Goal: Information Seeking & Learning: Check status

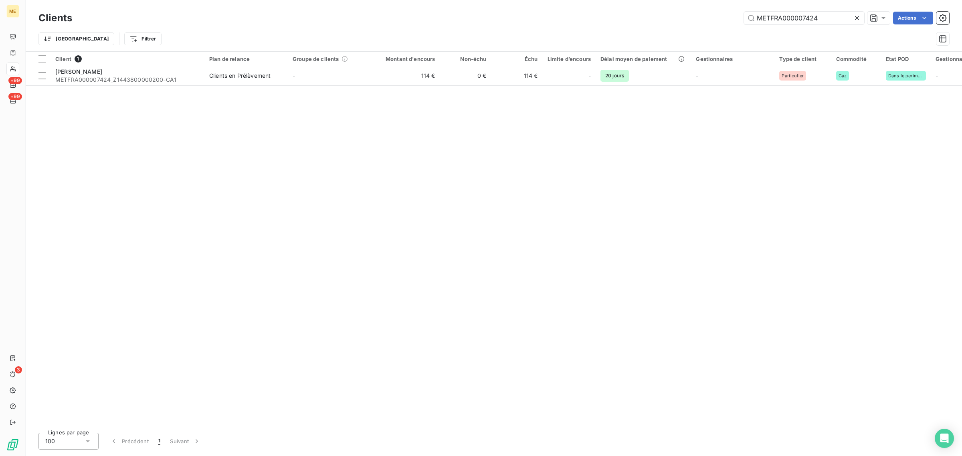
drag, startPoint x: 828, startPoint y: 14, endPoint x: 598, endPoint y: 27, distance: 230.5
click at [598, 27] on div "Clients METFRA000007424 Actions Trier Filtrer" at bounding box center [493, 31] width 911 height 42
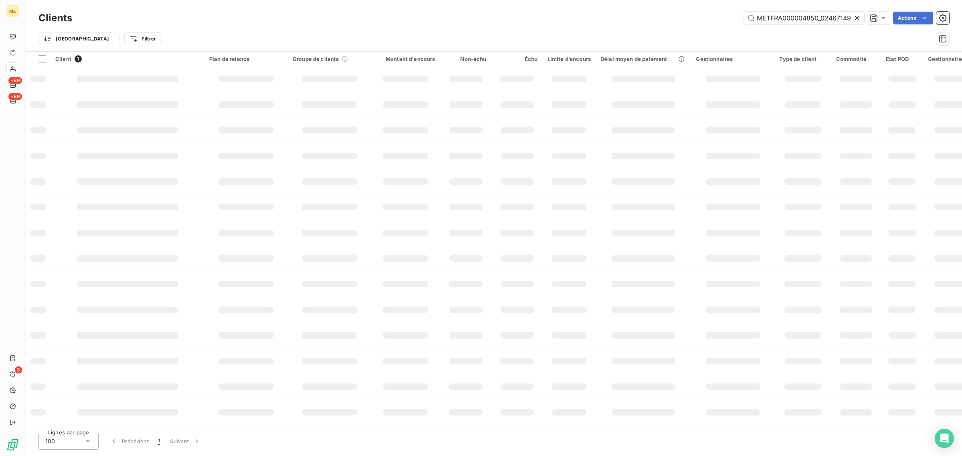
scroll to position [0, 23]
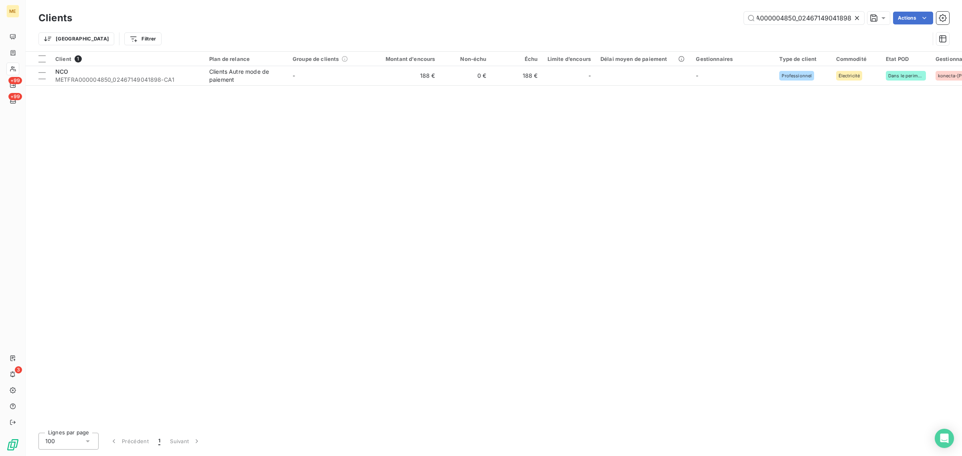
type input "METFRA000004850_02467149041898"
click at [331, 85] on table "Client 1 Plan de relance Groupe de clients Montant d'encours Non-échu Échu Limi…" at bounding box center [833, 69] width 1615 height 34
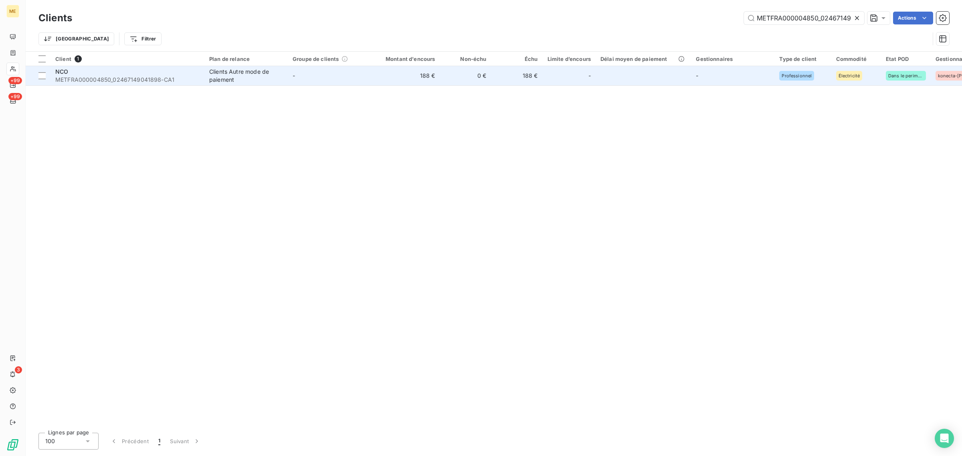
click at [333, 75] on td "-" at bounding box center [329, 75] width 83 height 19
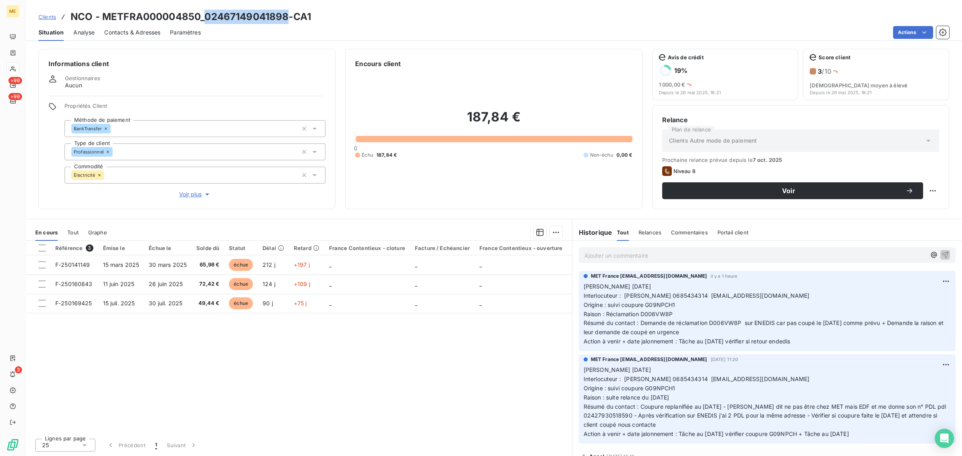
drag, startPoint x: 288, startPoint y: 15, endPoint x: 207, endPoint y: 22, distance: 81.7
click at [207, 22] on h3 "NCO - METFRA000004850_02467149041898-CA1" at bounding box center [191, 17] width 241 height 14
copy h3 "02467149041898"
click at [16, 70] on div at bounding box center [12, 69] width 13 height 13
click at [13, 69] on icon at bounding box center [13, 69] width 7 height 6
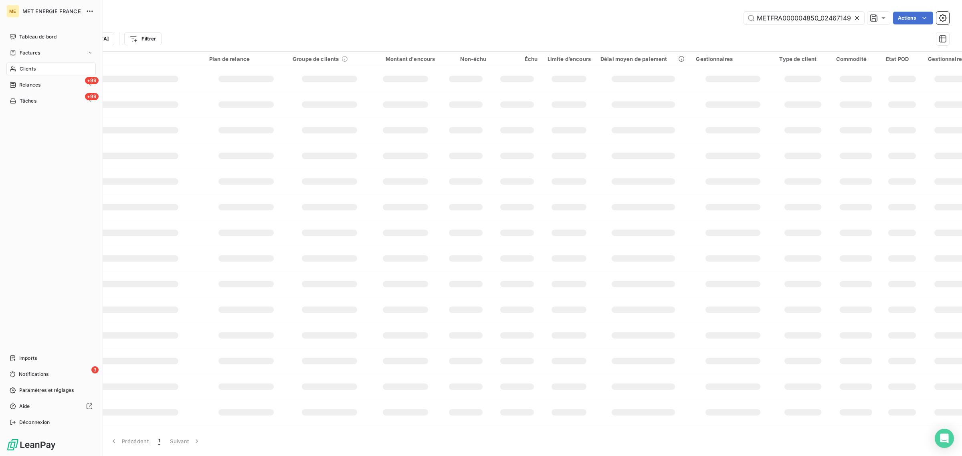
scroll to position [0, 23]
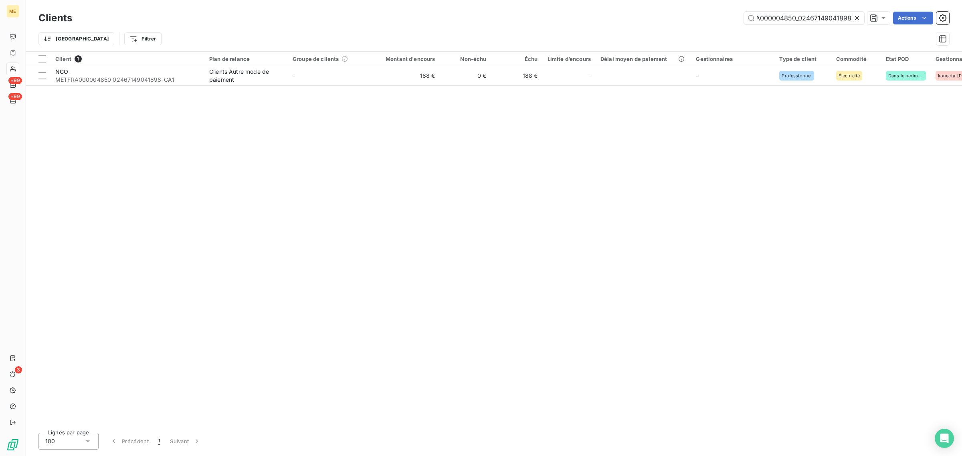
click at [855, 16] on icon at bounding box center [857, 18] width 8 height 8
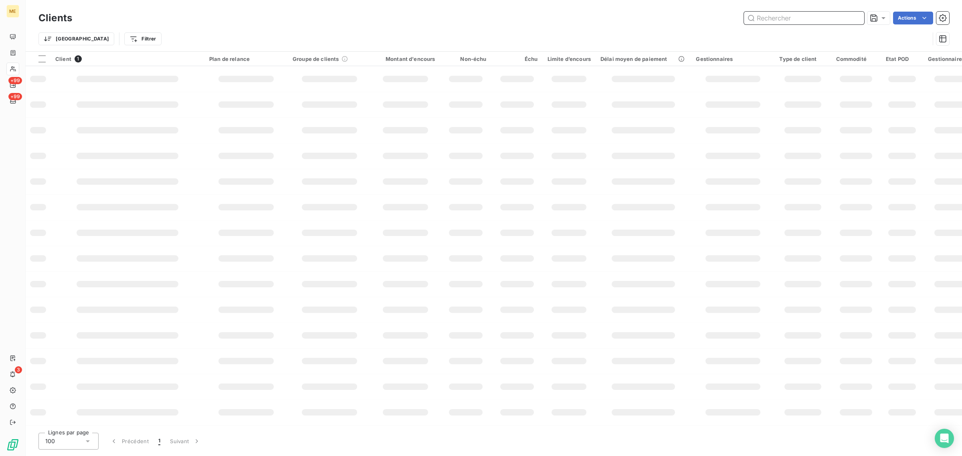
click at [841, 16] on input "text" at bounding box center [804, 18] width 120 height 13
paste input "METFRA000002542"
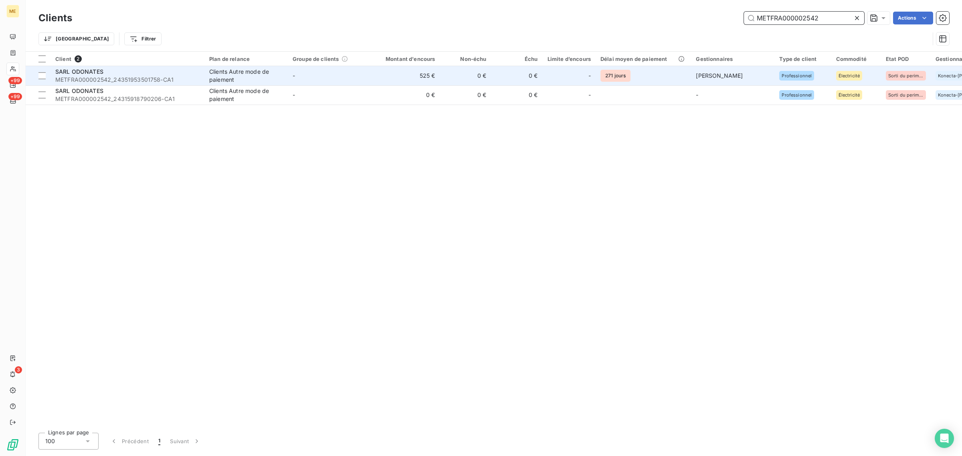
type input "METFRA000002542"
click at [400, 85] on td "525 €" at bounding box center [405, 75] width 69 height 19
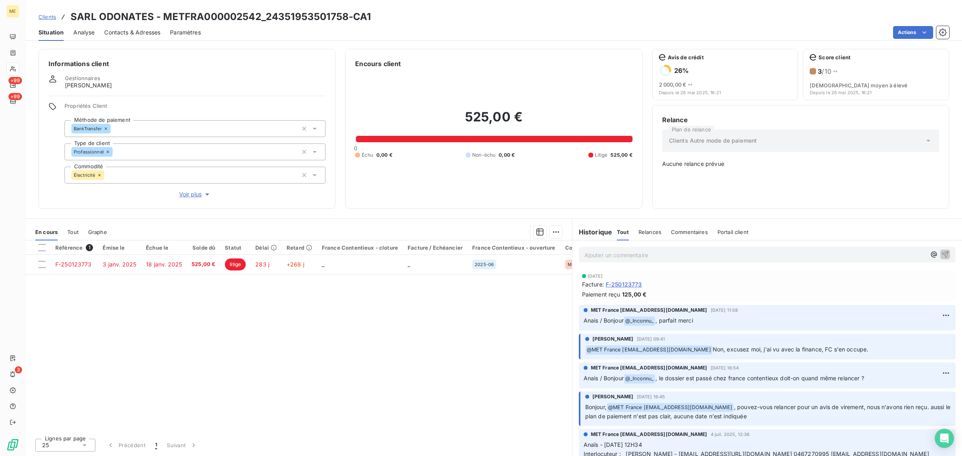
click at [77, 235] on div "Tout" at bounding box center [72, 232] width 11 height 17
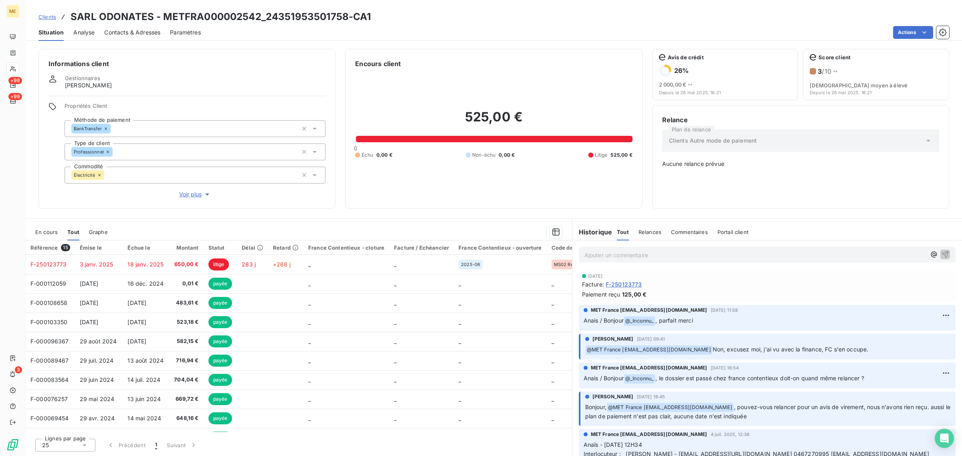
click at [45, 235] on div "En cours" at bounding box center [46, 232] width 22 height 17
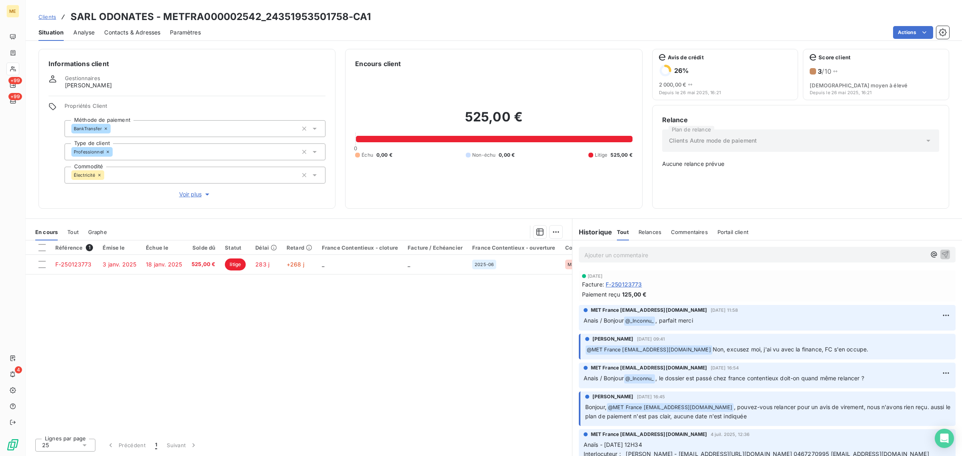
click at [12, 83] on span "+99" at bounding box center [15, 80] width 14 height 7
click at [28, 83] on div "Informations client Gestionnaires [PERSON_NAME] Propriétés Client Méthode de pa…" at bounding box center [494, 129] width 937 height 160
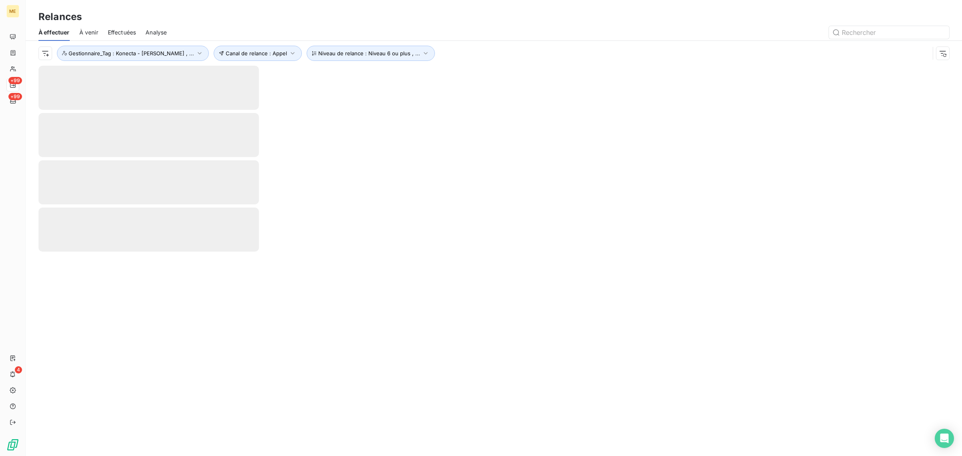
click at [183, 89] on div at bounding box center [148, 88] width 221 height 44
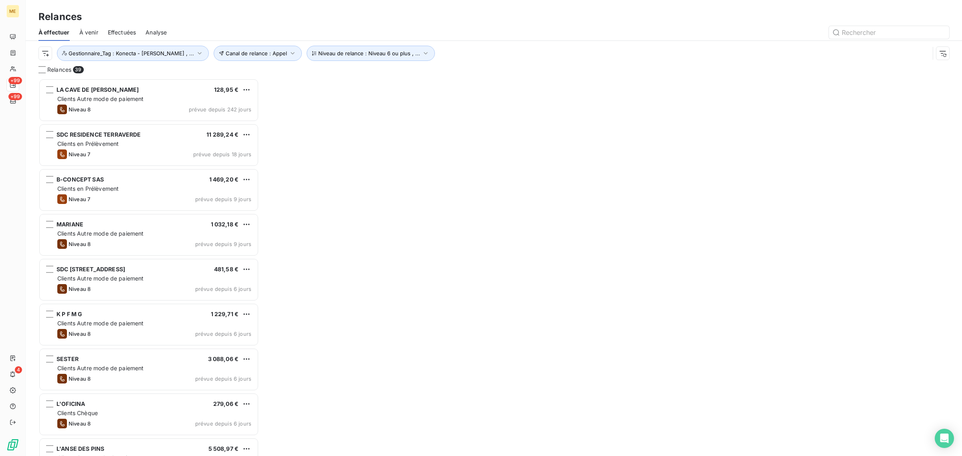
scroll to position [370, 213]
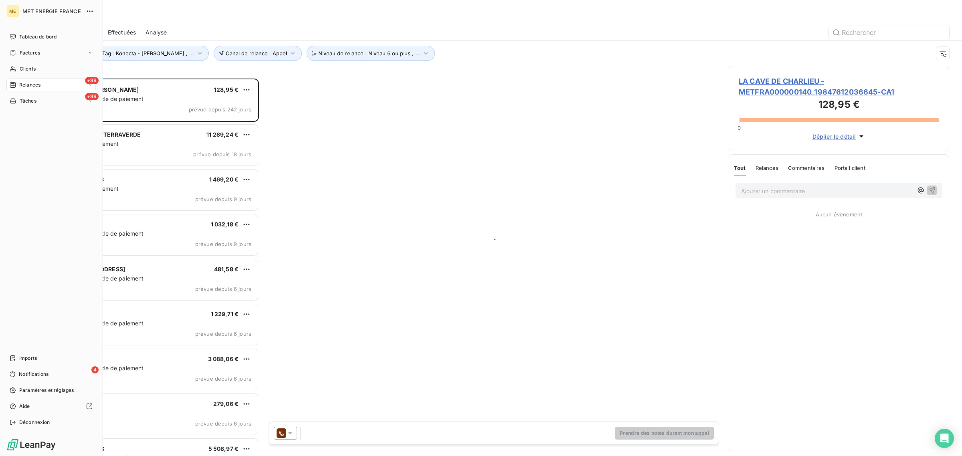
click at [17, 83] on div "Relances" at bounding box center [25, 84] width 31 height 7
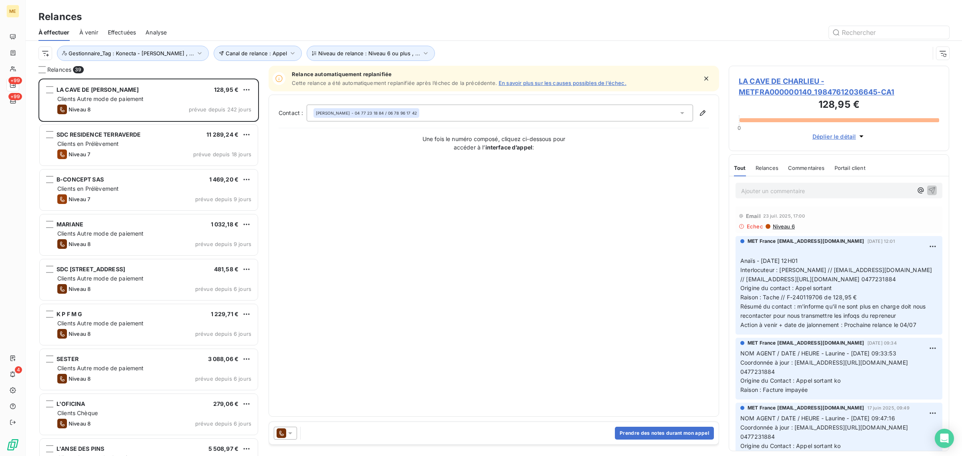
click at [128, 32] on span "Effectuées" at bounding box center [122, 32] width 28 height 8
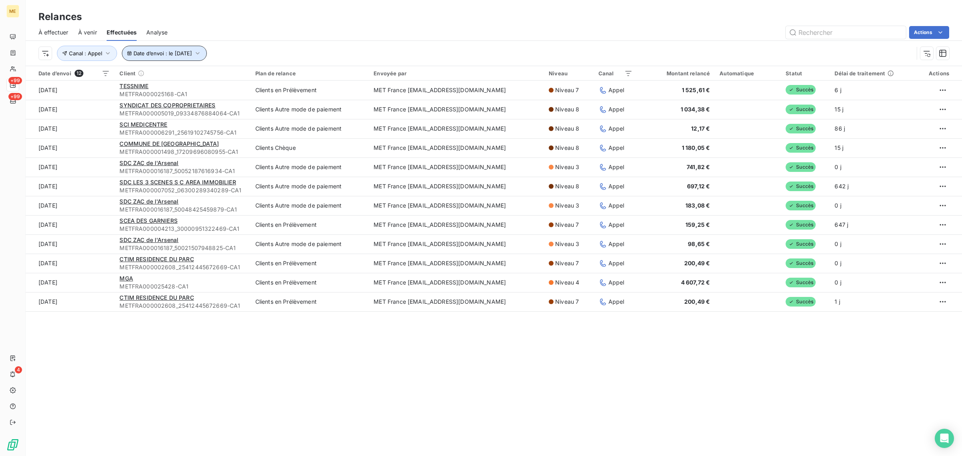
click at [168, 55] on span "Date d’envoi : le [DATE]" at bounding box center [163, 53] width 59 height 6
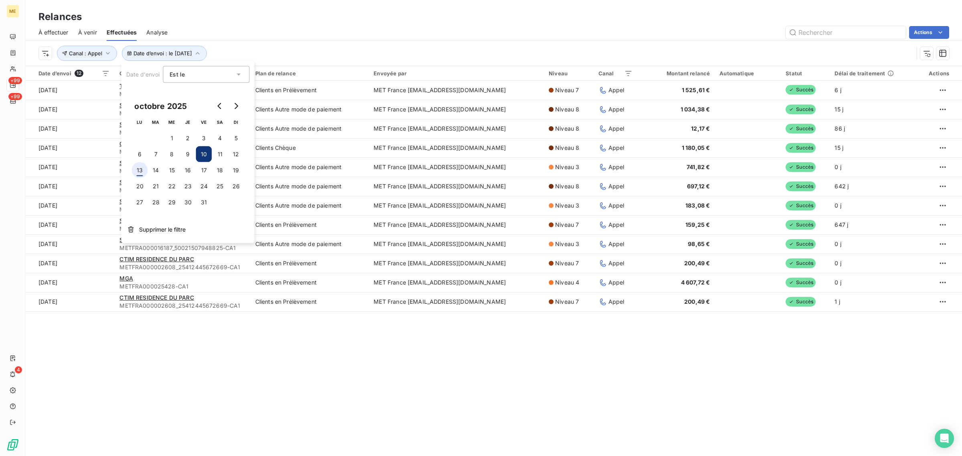
click at [142, 166] on button "13" at bounding box center [140, 170] width 16 height 16
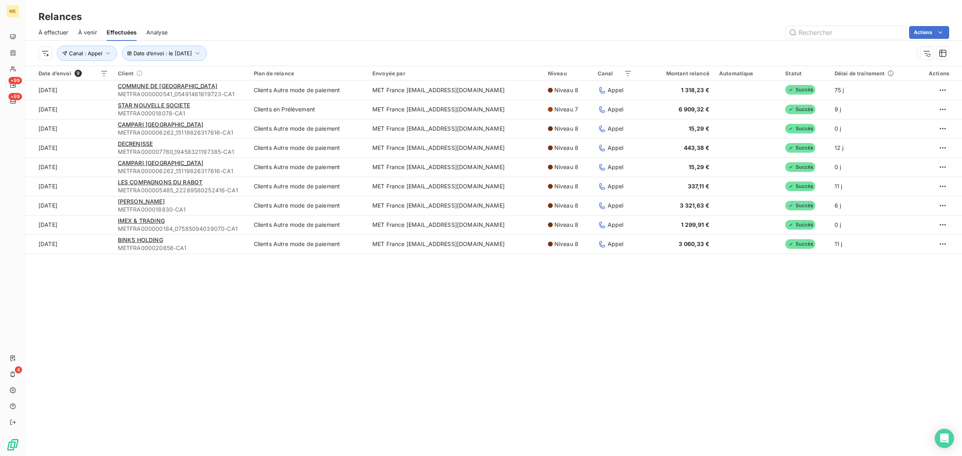
click at [196, 360] on div "Relances À effectuer À venir Effectuées Analyse Actions Date d’envoi : le [DATE…" at bounding box center [494, 228] width 937 height 456
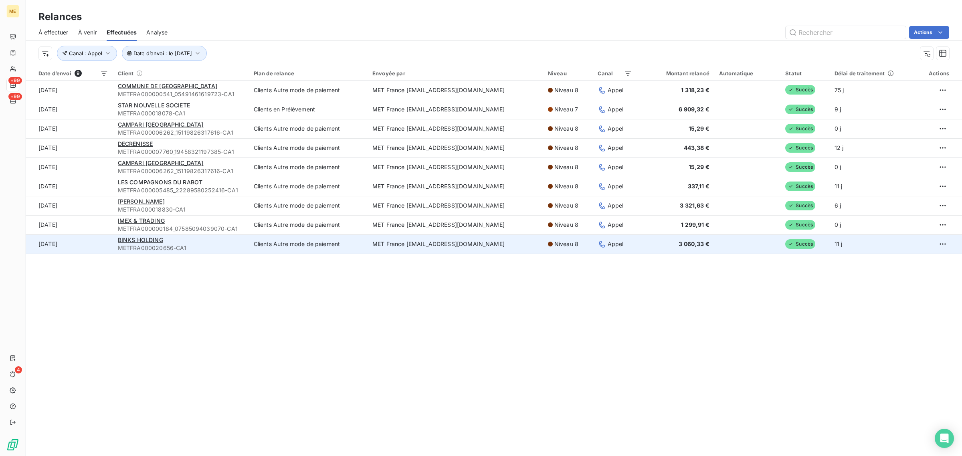
click at [227, 247] on span "METFRA000020656-CA1" at bounding box center [181, 248] width 126 height 8
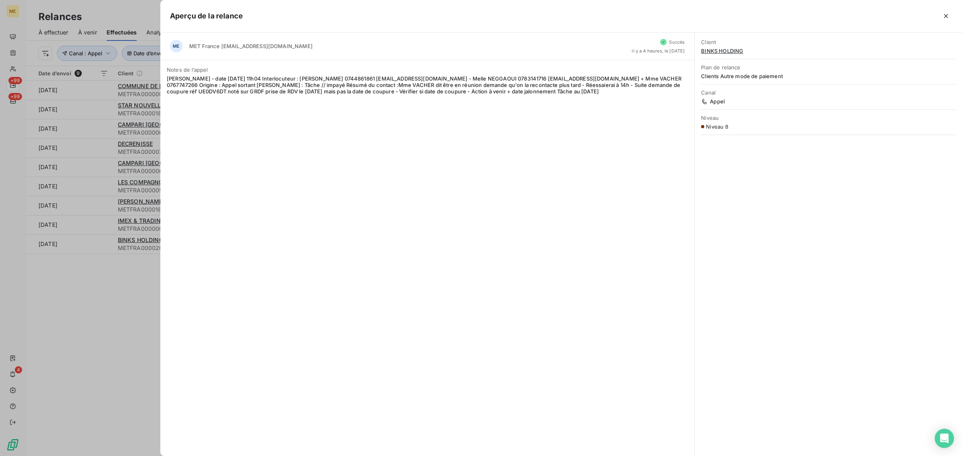
click at [59, 304] on div at bounding box center [481, 228] width 962 height 456
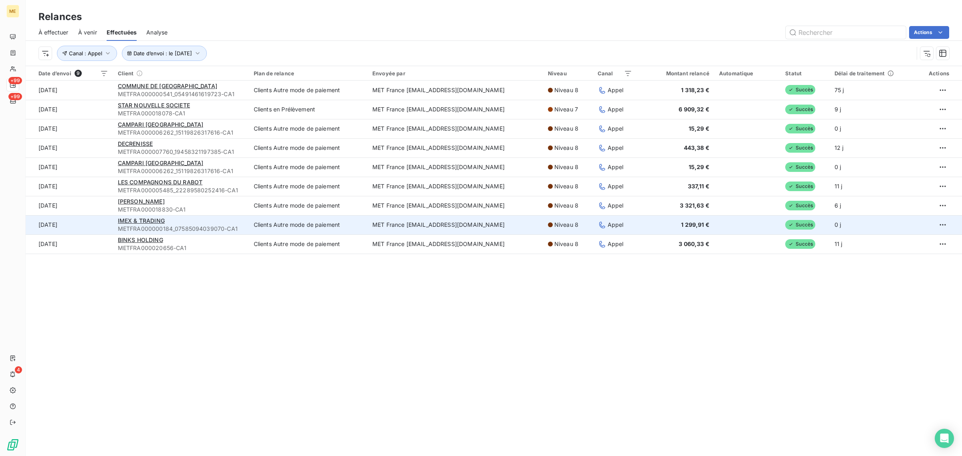
click at [193, 221] on div "IMEX & TRADING" at bounding box center [181, 221] width 126 height 8
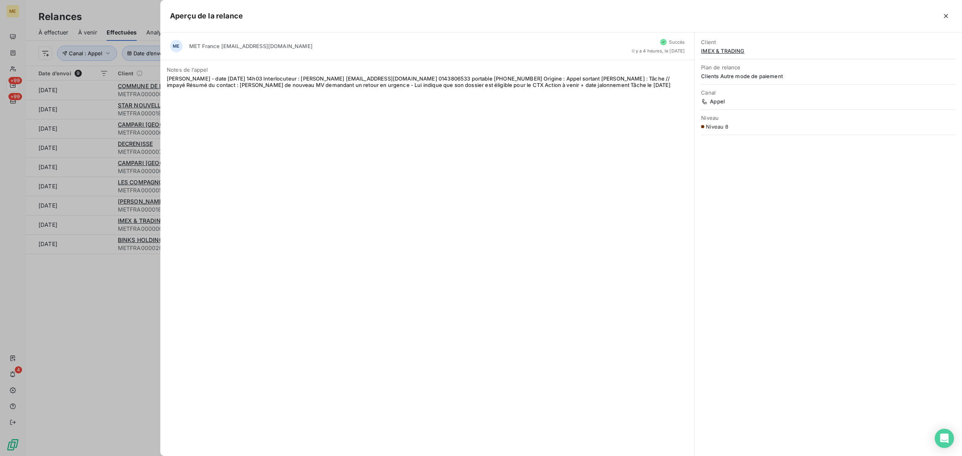
click at [110, 310] on div at bounding box center [481, 228] width 962 height 456
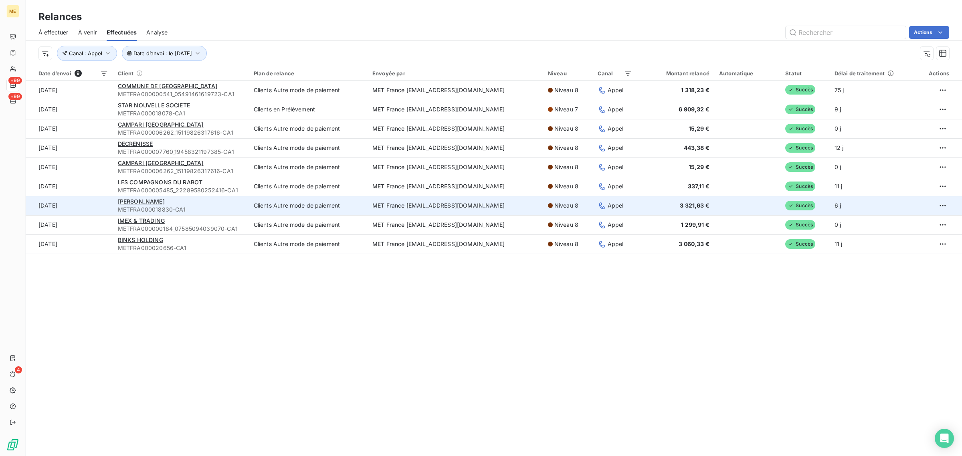
click at [201, 202] on div "[PERSON_NAME]" at bounding box center [181, 202] width 126 height 8
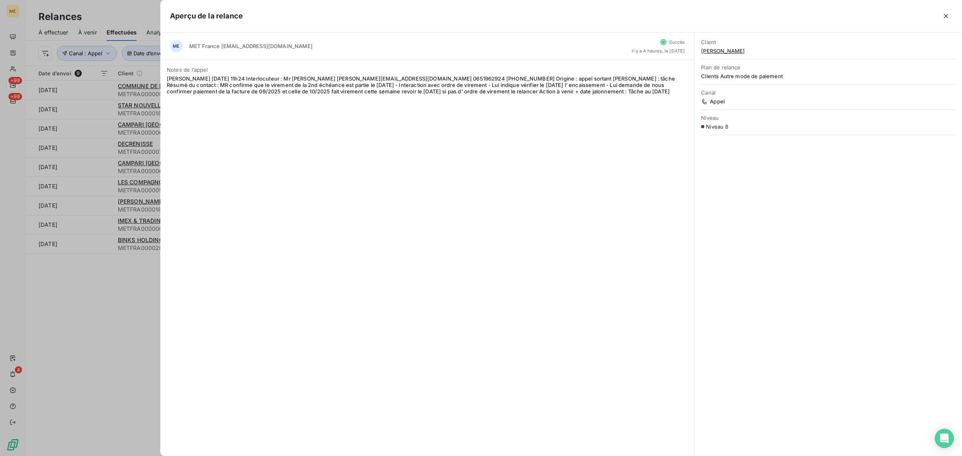
click at [119, 320] on div at bounding box center [481, 228] width 962 height 456
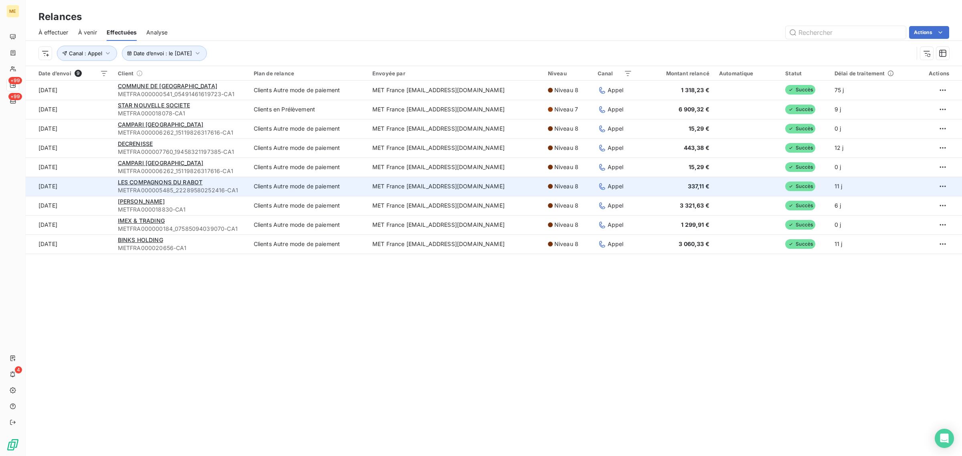
click at [221, 180] on div "LES COMPAGNONS DU RABOT" at bounding box center [181, 182] width 126 height 8
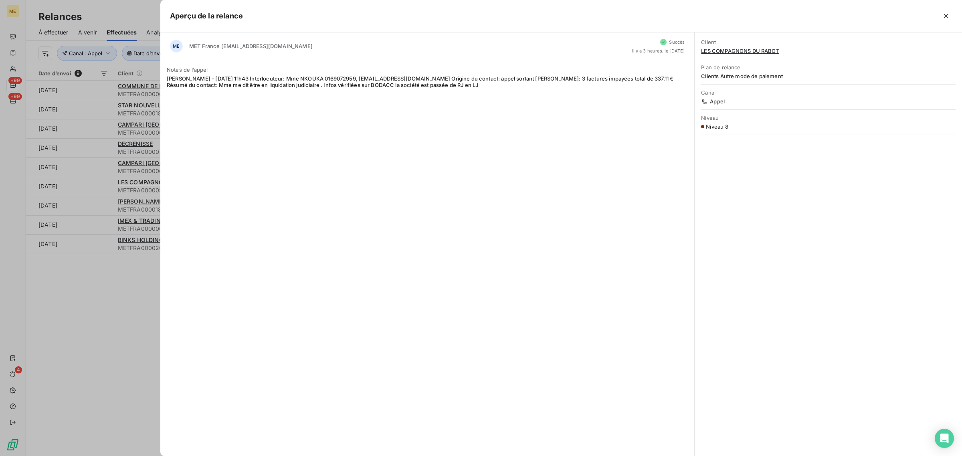
click at [103, 299] on div at bounding box center [481, 228] width 962 height 456
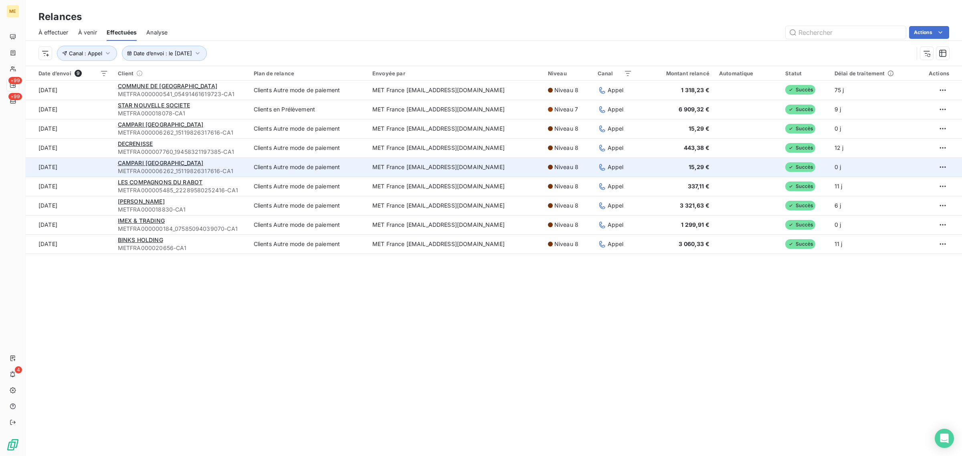
click at [207, 168] on span "METFRA000006262_15119826317616-CA1" at bounding box center [181, 171] width 126 height 8
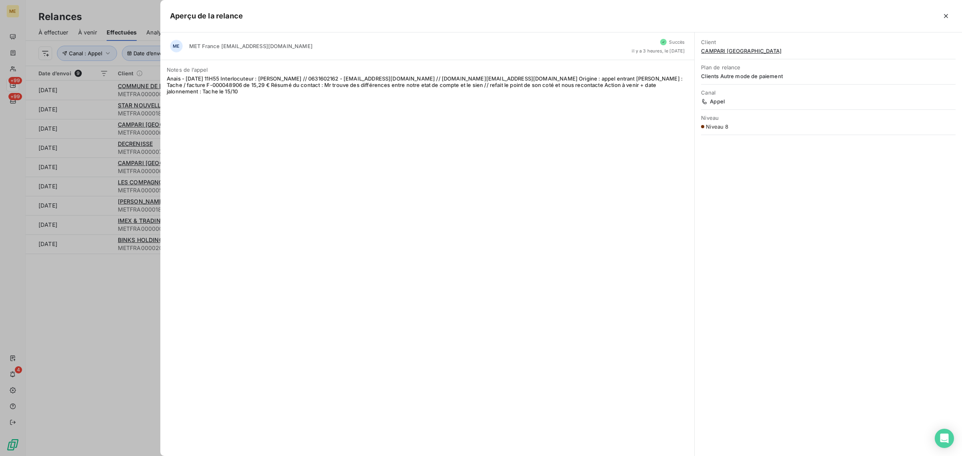
click at [109, 326] on div at bounding box center [481, 228] width 962 height 456
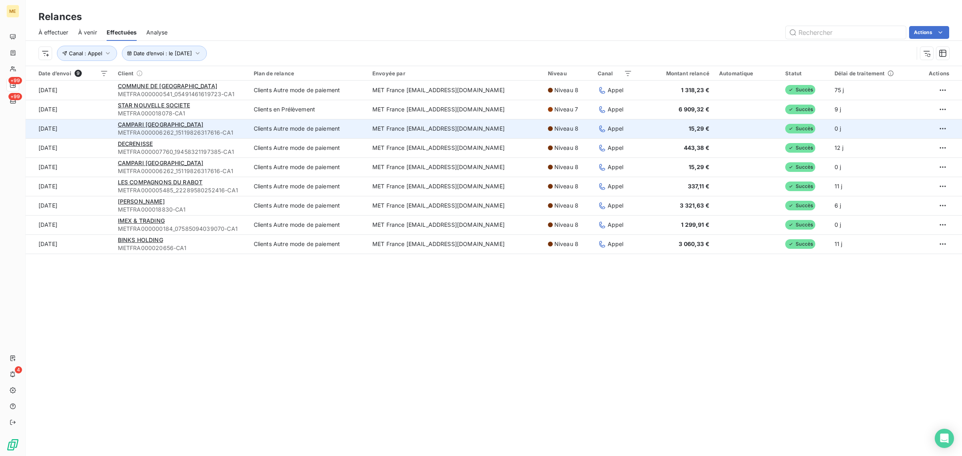
click at [229, 128] on div "CAMPARI [GEOGRAPHIC_DATA]" at bounding box center [181, 125] width 126 height 8
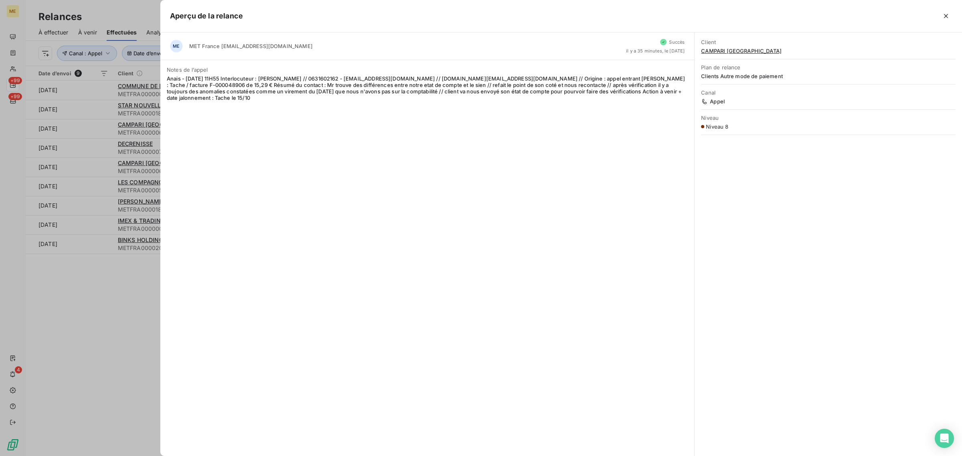
click at [43, 359] on div at bounding box center [481, 228] width 962 height 456
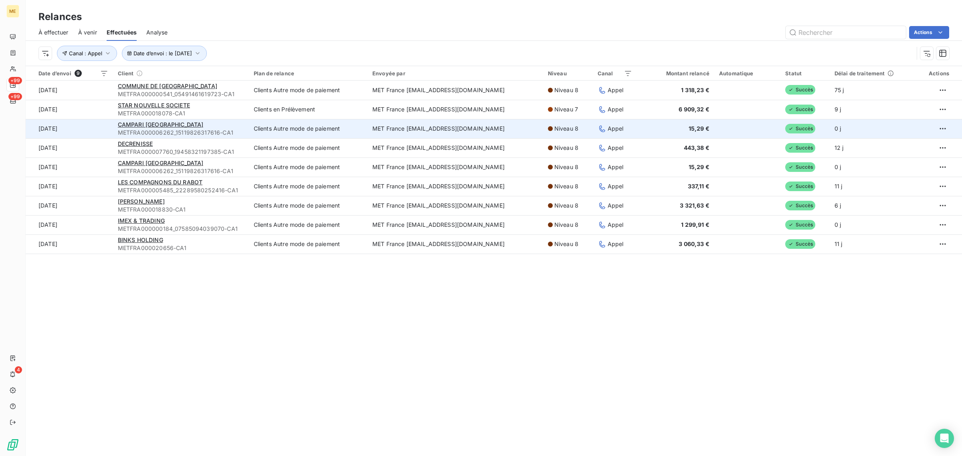
click at [209, 121] on div "CAMPARI [GEOGRAPHIC_DATA]" at bounding box center [181, 125] width 126 height 8
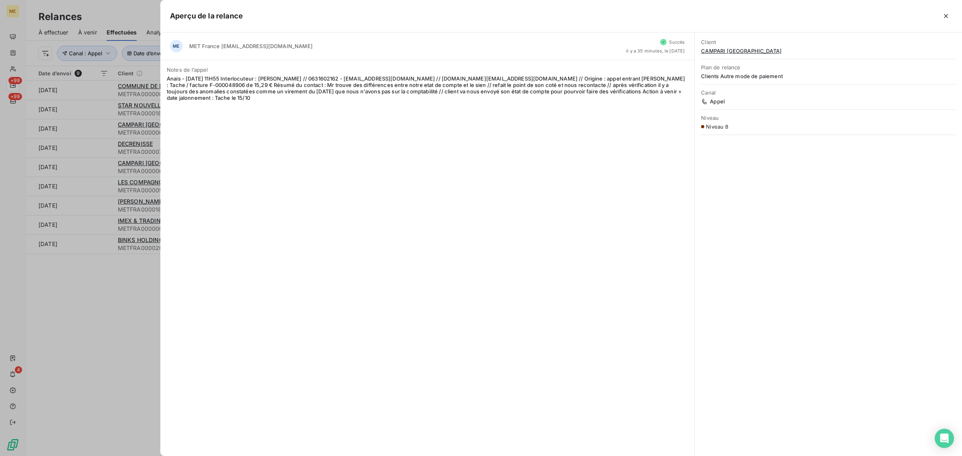
drag, startPoint x: 101, startPoint y: 301, endPoint x: 137, endPoint y: 259, distance: 55.5
click at [101, 302] on div at bounding box center [481, 228] width 962 height 456
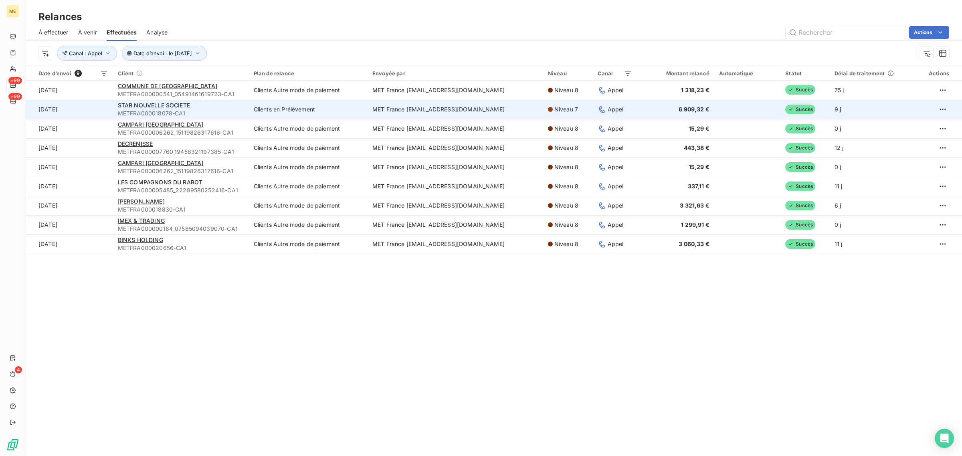
click at [217, 115] on span "METFRA000018078-CA1" at bounding box center [181, 113] width 126 height 8
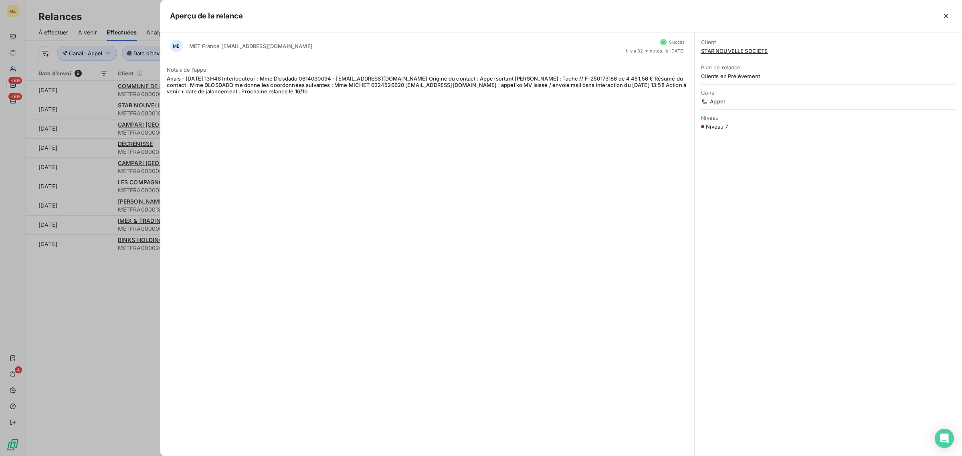
click at [89, 353] on div at bounding box center [481, 228] width 962 height 456
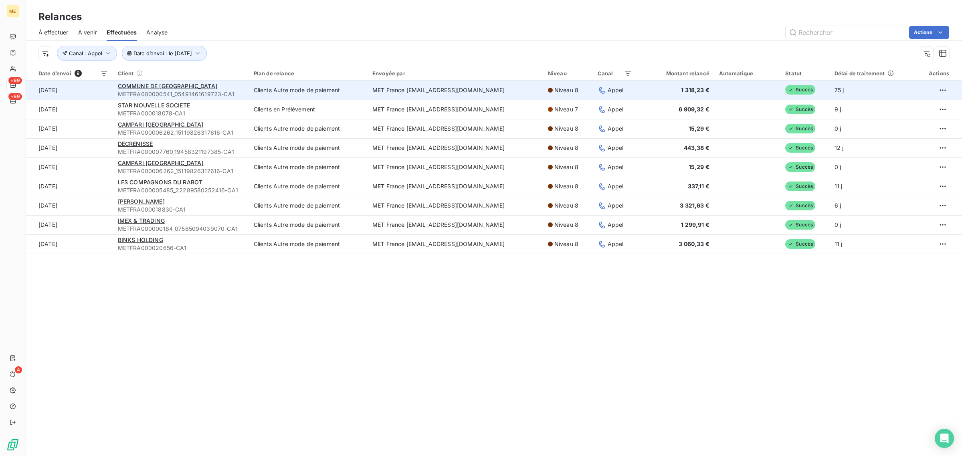
click at [218, 85] on div "COMMUNE DE [GEOGRAPHIC_DATA]" at bounding box center [181, 86] width 126 height 8
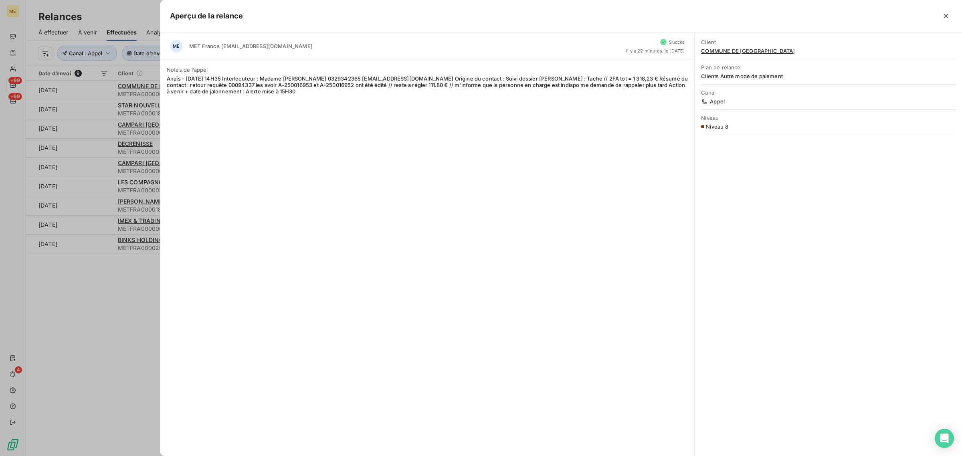
click at [141, 330] on div at bounding box center [481, 228] width 962 height 456
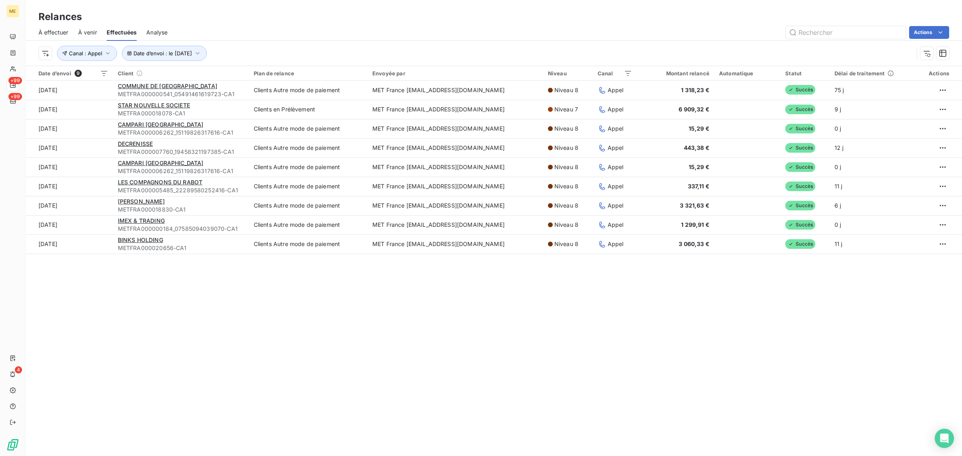
click at [728, 298] on div "Relances À effectuer À venir Effectuées Analyse Actions Date d’envoi : le [DATE…" at bounding box center [494, 228] width 937 height 456
click at [622, 334] on div "Relances À effectuer À venir Effectuées Analyse Actions Date d’envoi : le [DATE…" at bounding box center [494, 228] width 937 height 456
click at [167, 51] on span "Date d’envoi : le [DATE]" at bounding box center [163, 53] width 59 height 6
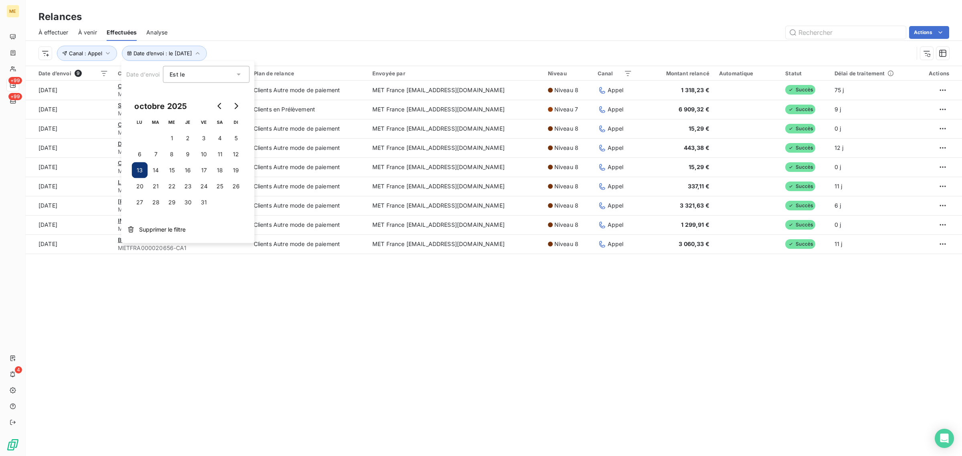
click at [310, 53] on div "Date d’envoi : le [DATE] Canal : Appel" at bounding box center [475, 53] width 875 height 15
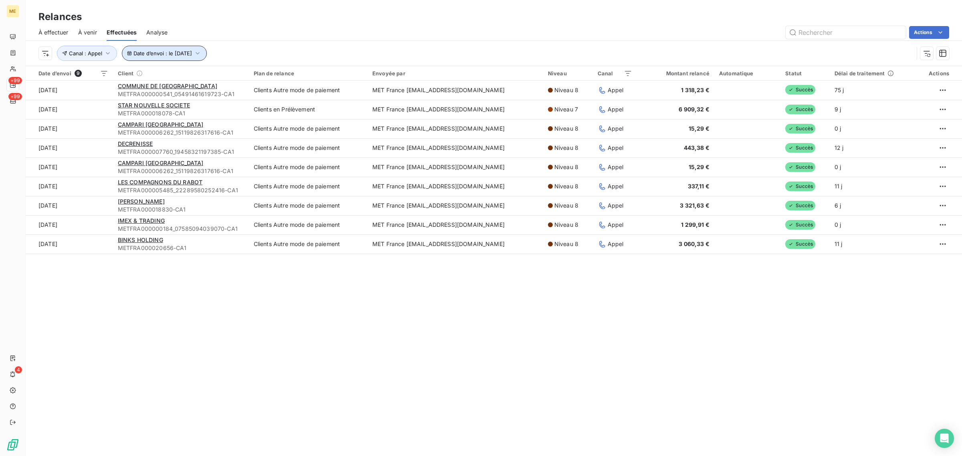
click at [157, 47] on button "Date d’envoi : le [DATE]" at bounding box center [164, 53] width 85 height 15
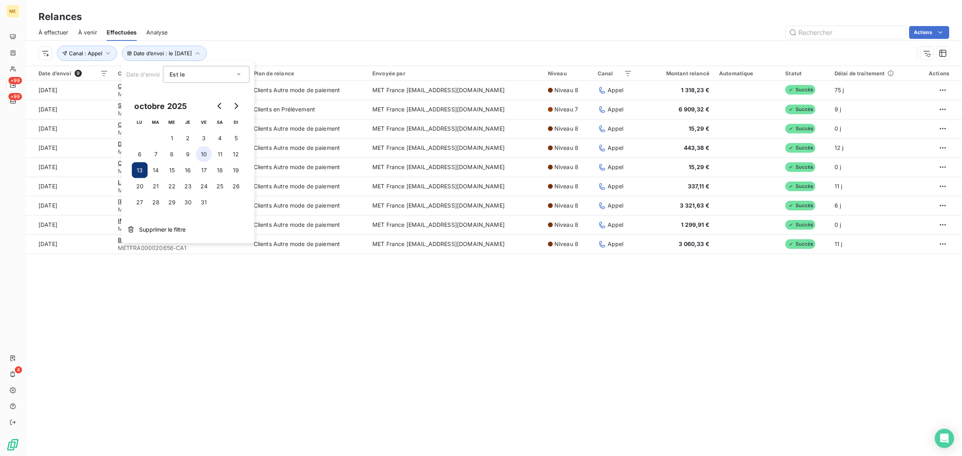
click at [211, 153] on button "10" at bounding box center [204, 154] width 16 height 16
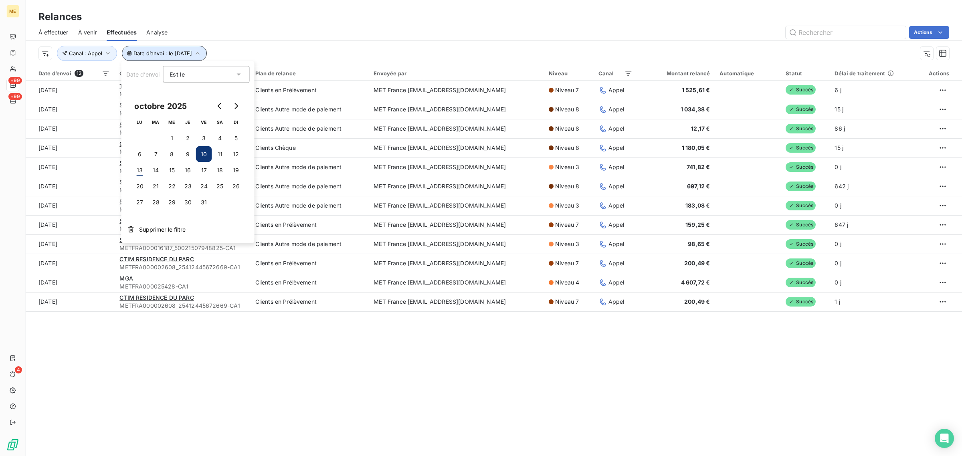
click at [188, 51] on span "Date d’envoi : le [DATE]" at bounding box center [163, 53] width 59 height 6
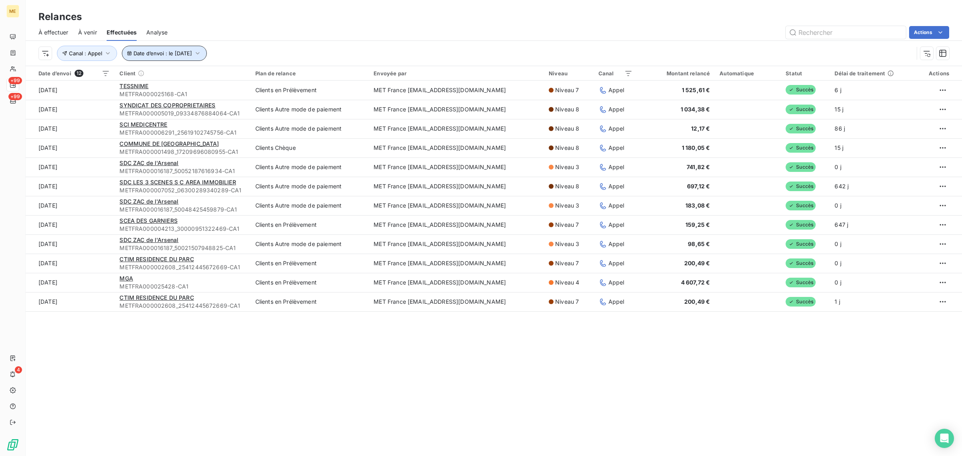
click at [188, 51] on span "Date d’envoi : le [DATE]" at bounding box center [163, 53] width 59 height 6
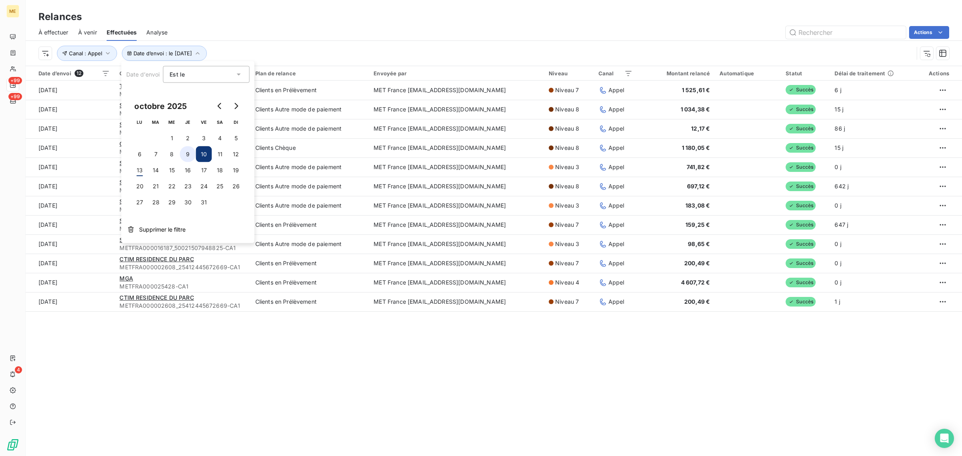
click at [180, 157] on button "9" at bounding box center [188, 154] width 16 height 16
click at [158, 55] on span "Date d’envoi : le [DATE]" at bounding box center [163, 53] width 59 height 6
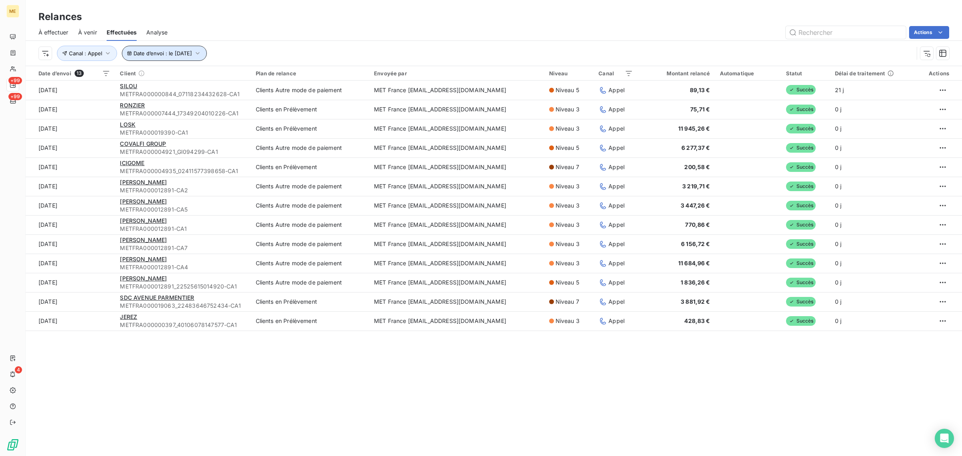
click at [158, 55] on span "Date d’envoi : le [DATE]" at bounding box center [163, 53] width 59 height 6
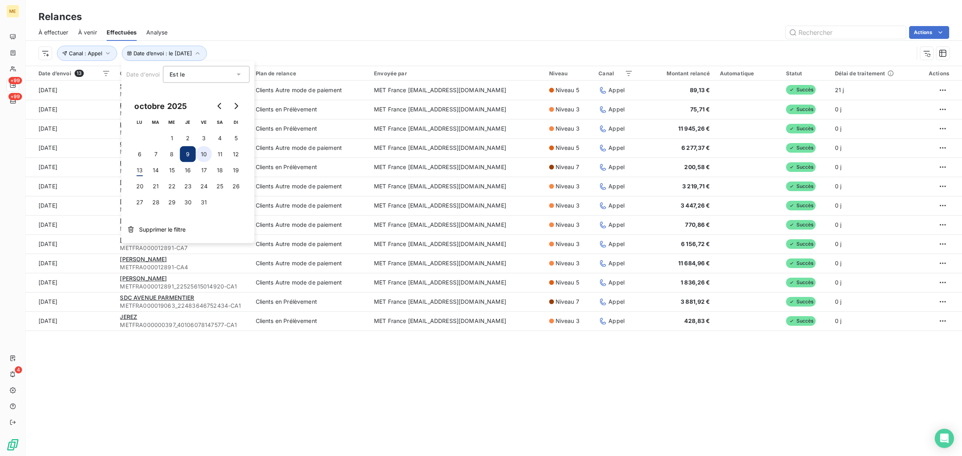
click at [203, 152] on button "10" at bounding box center [204, 154] width 16 height 16
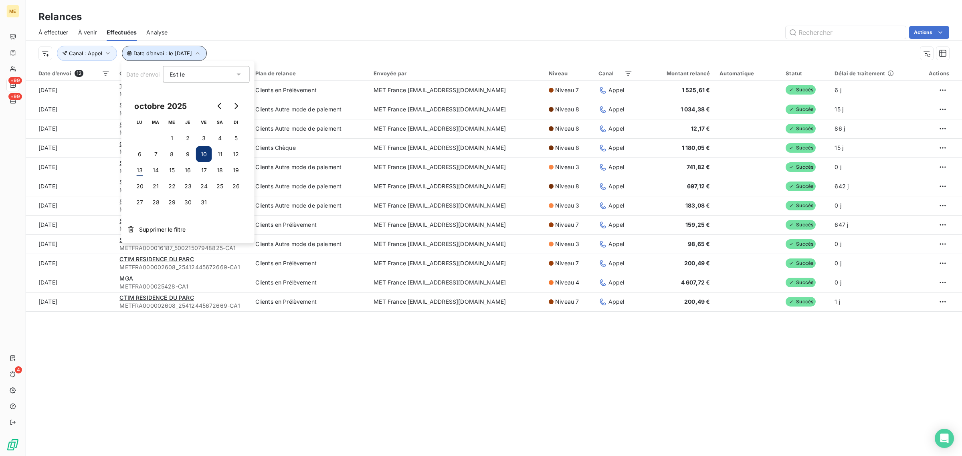
click at [162, 46] on button "Date d’envoi : le [DATE]" at bounding box center [164, 53] width 85 height 15
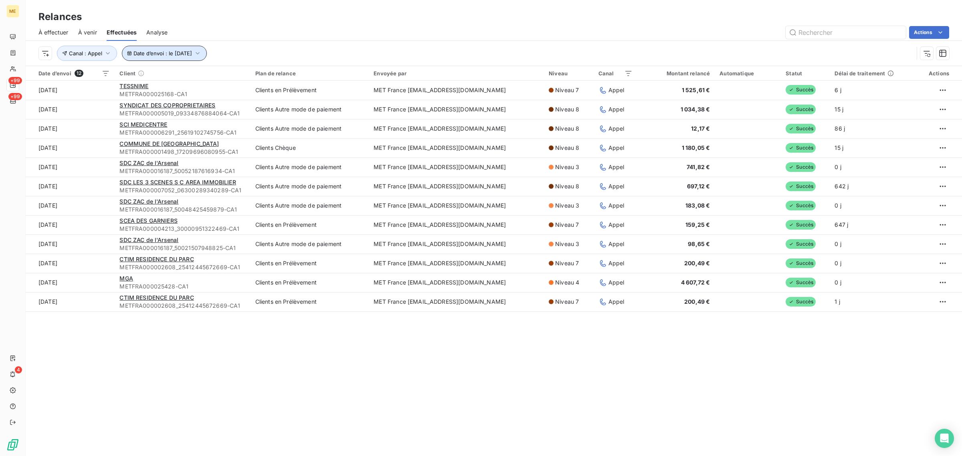
click at [164, 48] on button "Date d’envoi : le [DATE]" at bounding box center [164, 53] width 85 height 15
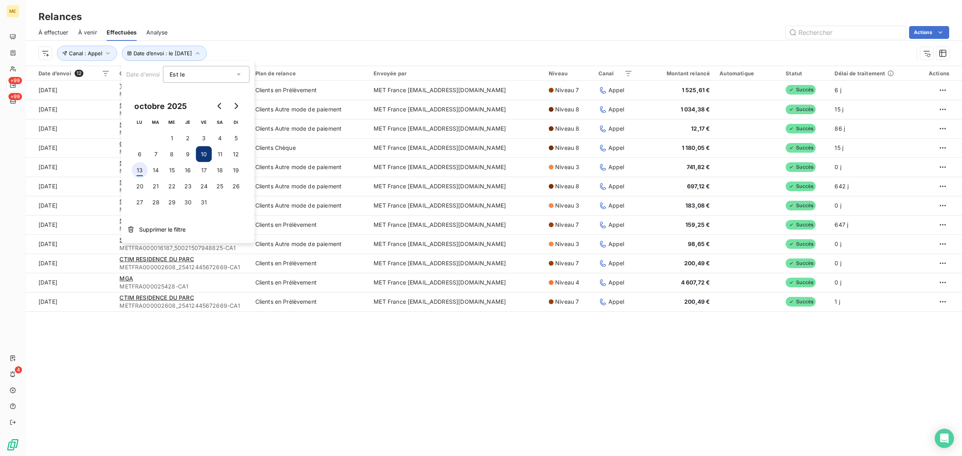
click at [138, 172] on button "13" at bounding box center [140, 170] width 16 height 16
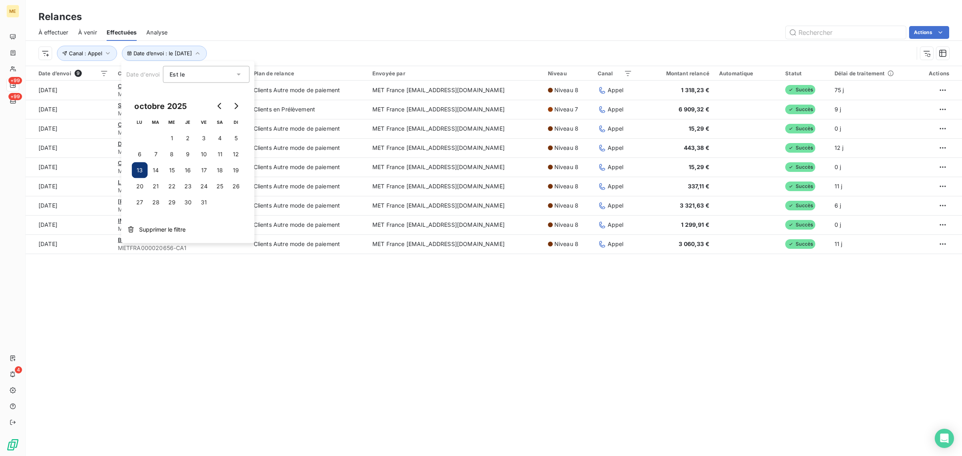
click at [160, 357] on div "Relances À effectuer À venir Effectuées Analyse Actions Date d’envoi : le [DATE…" at bounding box center [494, 228] width 937 height 456
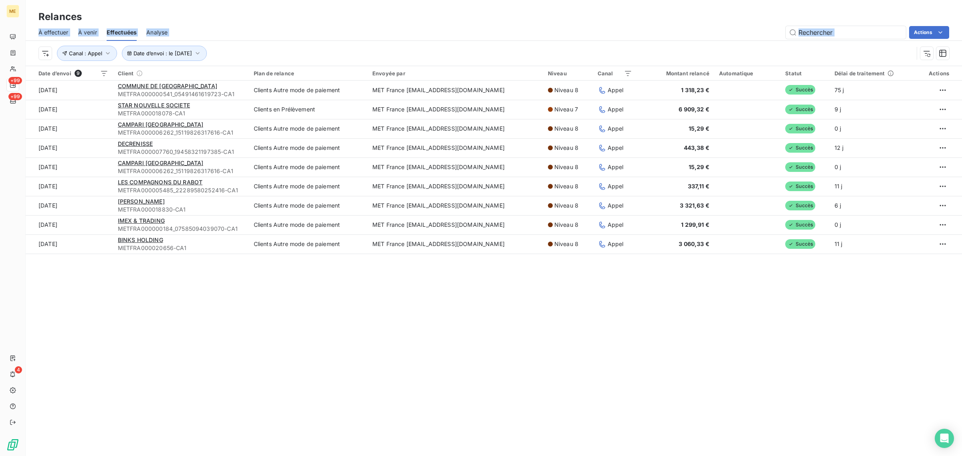
drag, startPoint x: 897, startPoint y: 272, endPoint x: 35, endPoint y: 31, distance: 894.7
click at [35, 31] on div "Relances À effectuer À venir Effectuées Analyse Actions Date d’envoi : le [DATE…" at bounding box center [494, 228] width 937 height 456
click at [471, 47] on div "Date d’envoi : le [DATE] Canal : Appel" at bounding box center [475, 53] width 875 height 15
drag, startPoint x: 892, startPoint y: 278, endPoint x: 31, endPoint y: 11, distance: 901.7
click at [31, 11] on div "Relances À effectuer À venir Effectuées Analyse Actions Date d’envoi : le [DATE…" at bounding box center [494, 228] width 937 height 456
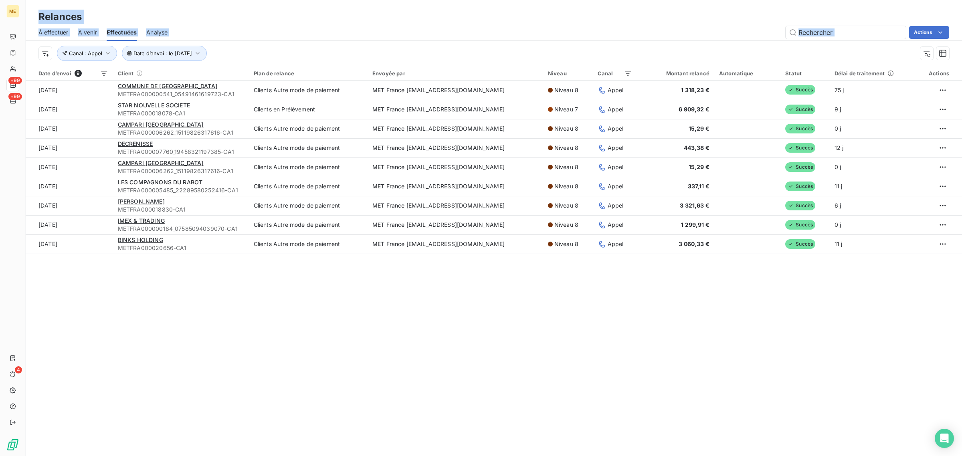
click at [213, 14] on div "Relances" at bounding box center [494, 17] width 937 height 14
click at [25, 17] on div "ME +99 +99 4 Relances À effectuer À venir Effectuées Analyse Actions Date d’env…" at bounding box center [481, 228] width 962 height 456
click at [311, 308] on div "Relances À effectuer À venir Effectuées Analyse Actions Date d’envoi : le [DATE…" at bounding box center [494, 228] width 937 height 456
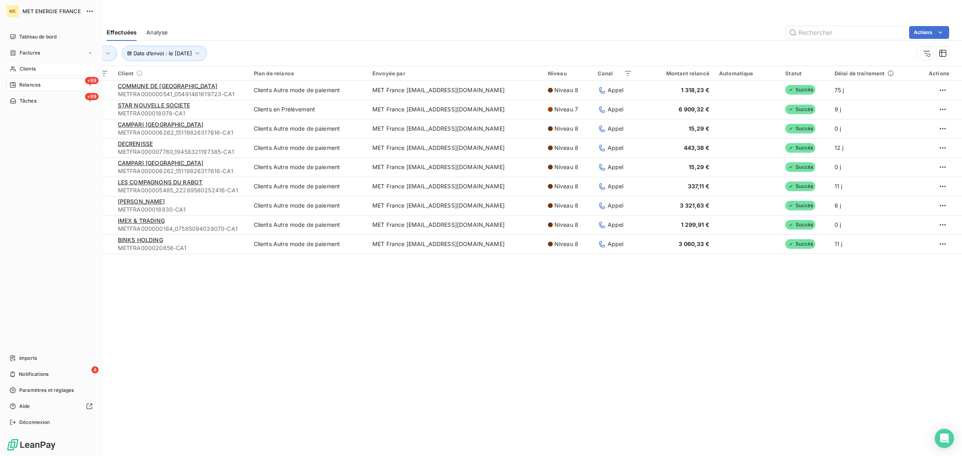
click at [22, 69] on span "Clients" at bounding box center [28, 68] width 16 height 7
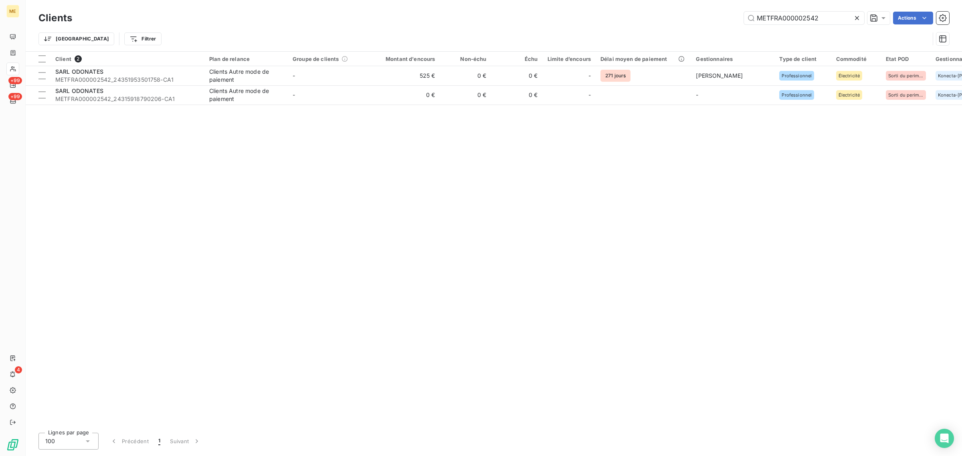
click at [858, 18] on icon at bounding box center [857, 18] width 8 height 8
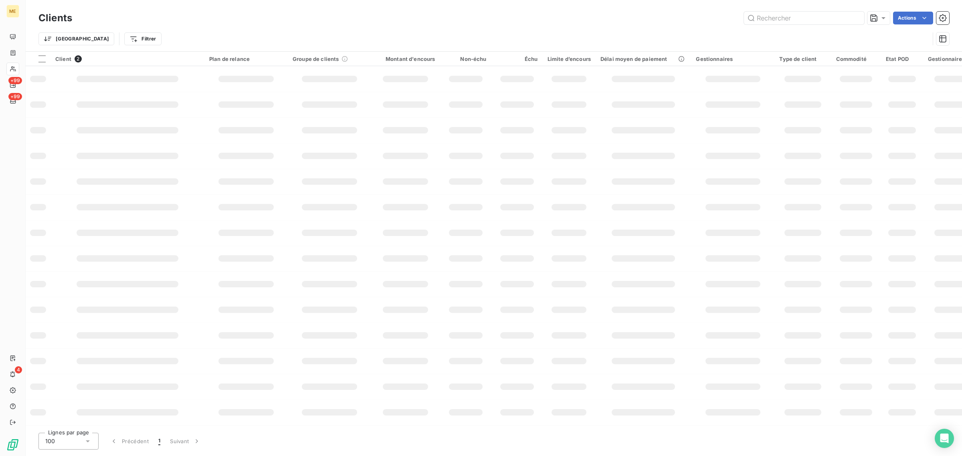
click at [516, 12] on div "Actions" at bounding box center [516, 18] width 868 height 13
click at [355, 33] on div "Trier Filtrer" at bounding box center [483, 38] width 891 height 15
